Goal: Task Accomplishment & Management: Use online tool/utility

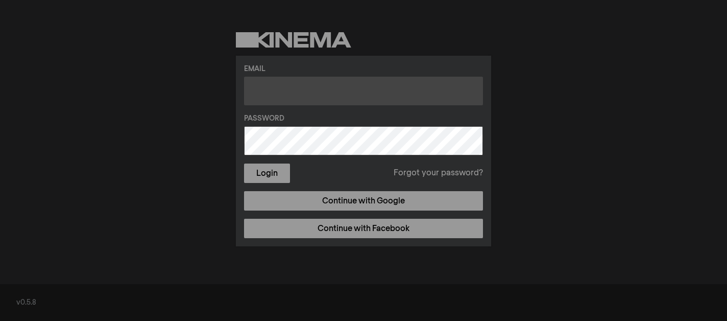
click at [299, 96] on input "text" at bounding box center [363, 91] width 239 height 29
type input "ashley@horsesfor"
click at [266, 96] on input "text" at bounding box center [363, 91] width 239 height 29
type input "[EMAIL_ADDRESS][DOMAIN_NAME]"
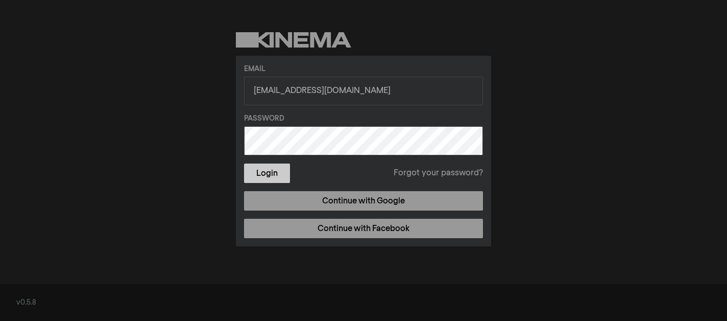
click at [273, 167] on button "Login" at bounding box center [267, 172] width 46 height 19
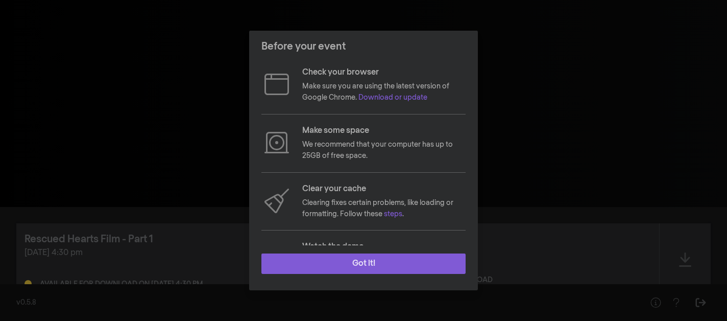
click at [361, 264] on button "Got it!" at bounding box center [363, 263] width 204 height 20
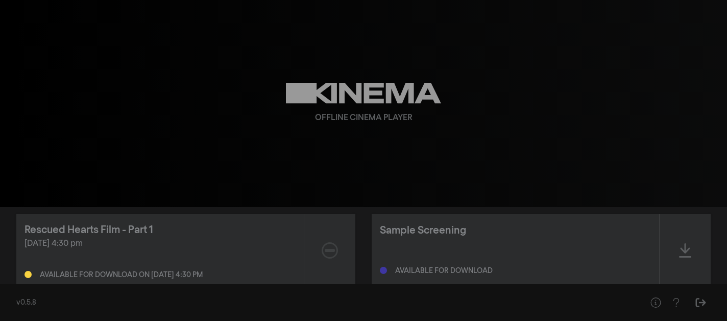
scroll to position [10, 0]
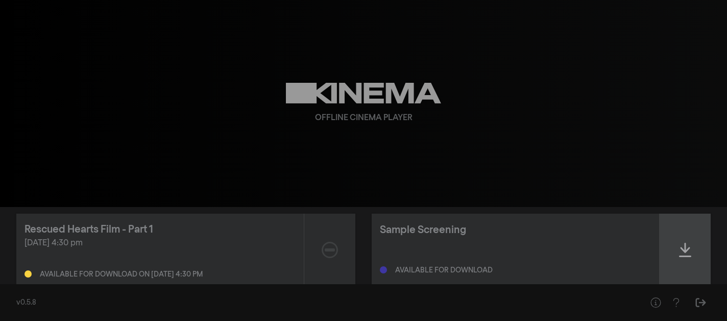
click at [685, 253] on icon at bounding box center [685, 249] width 12 height 16
click at [683, 249] on icon at bounding box center [685, 249] width 12 height 16
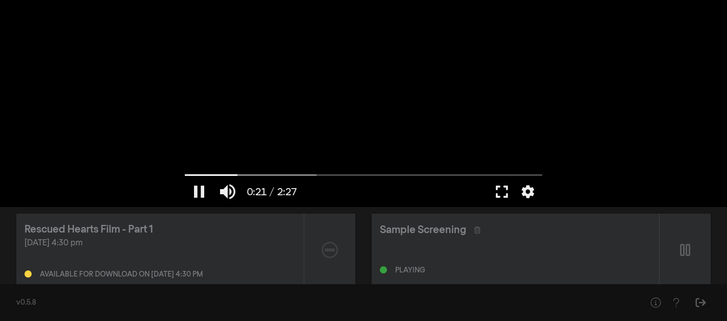
click at [499, 193] on button "fullscreen" at bounding box center [502, 191] width 29 height 31
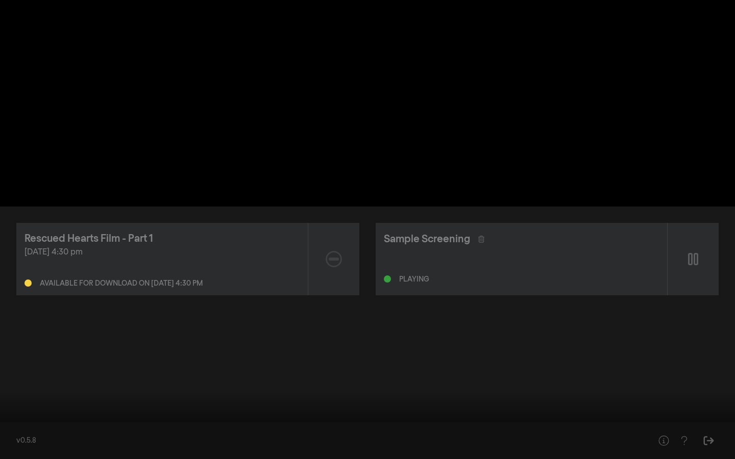
click at [453, 320] on div at bounding box center [367, 229] width 735 height 459
type input "42.982238"
click at [718, 320] on button "settings" at bounding box center [715, 444] width 23 height 31
click at [688, 320] on button "fullscreen_exit" at bounding box center [689, 444] width 29 height 31
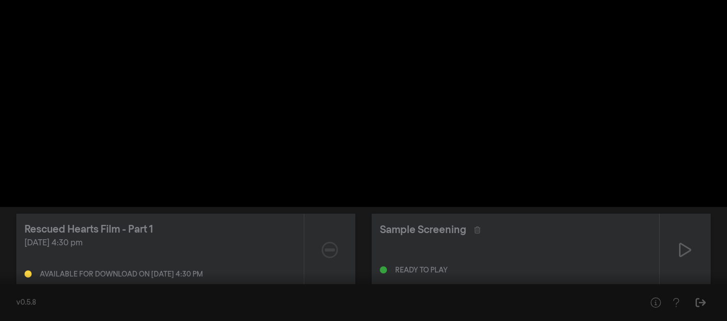
scroll to position [6, 0]
